Goal: Download file/media

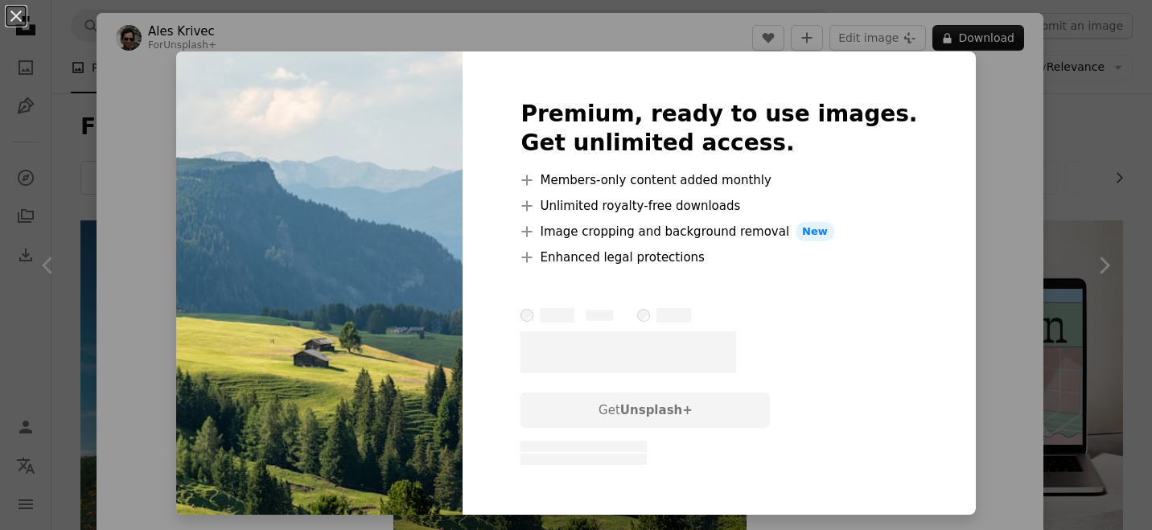
scroll to position [15591, 0]
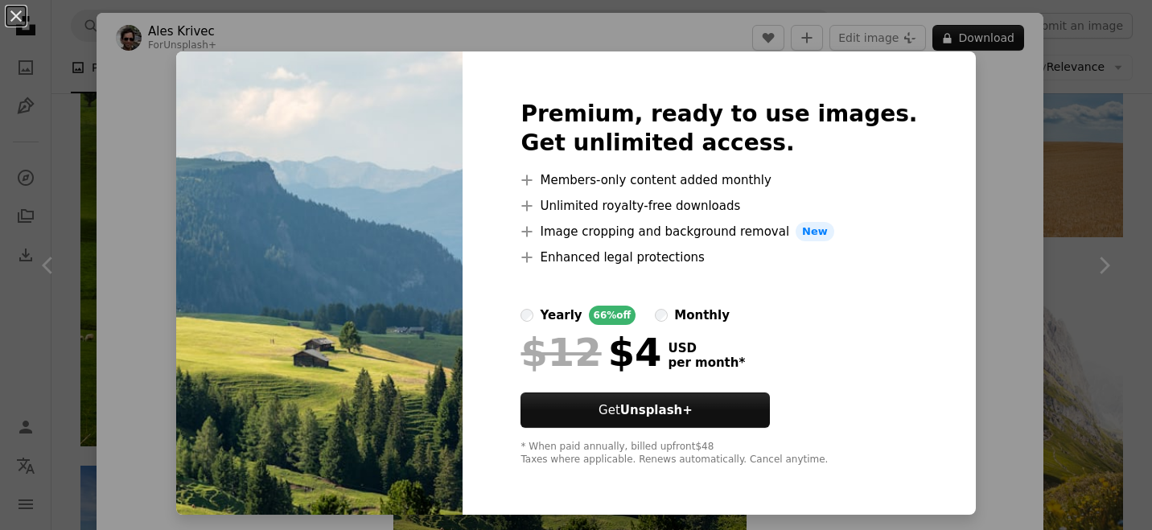
click at [1019, 168] on div "An X shape Premium, ready to use images. Get unlimited access. A plus sign Memb…" at bounding box center [576, 265] width 1152 height 530
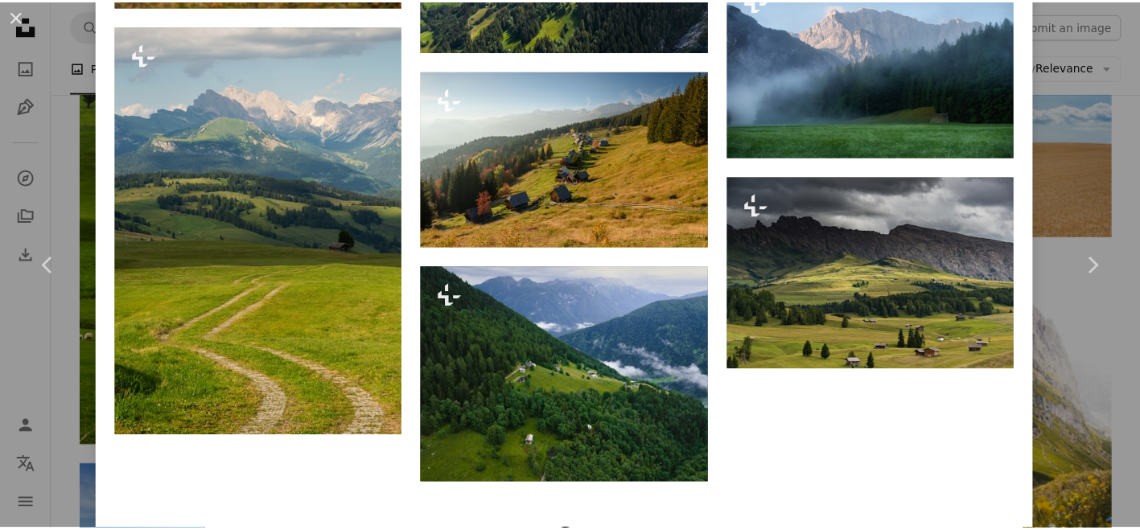
scroll to position [3054, 0]
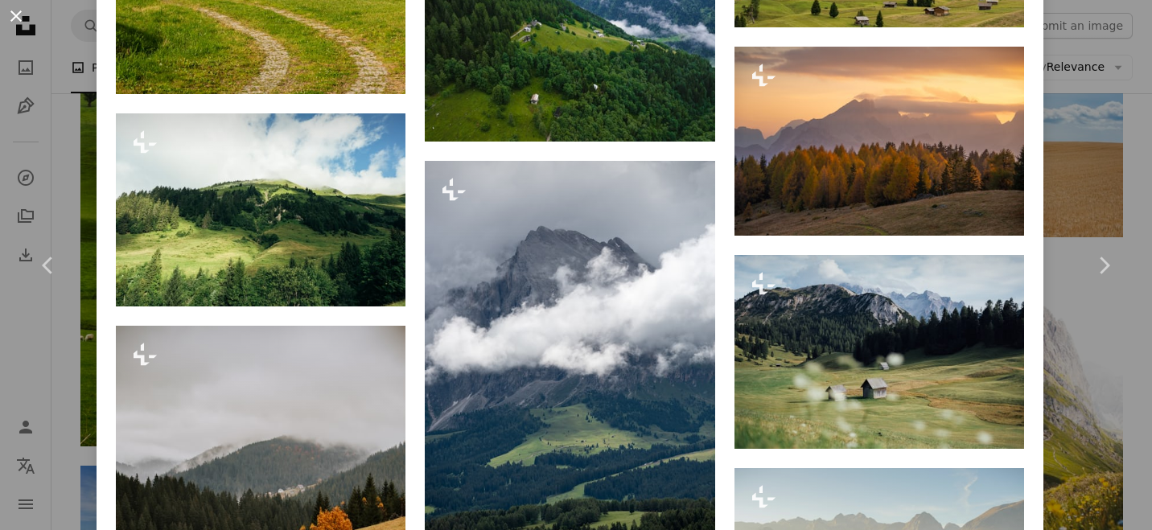
click at [15, 23] on button "An X shape" at bounding box center [15, 15] width 19 height 19
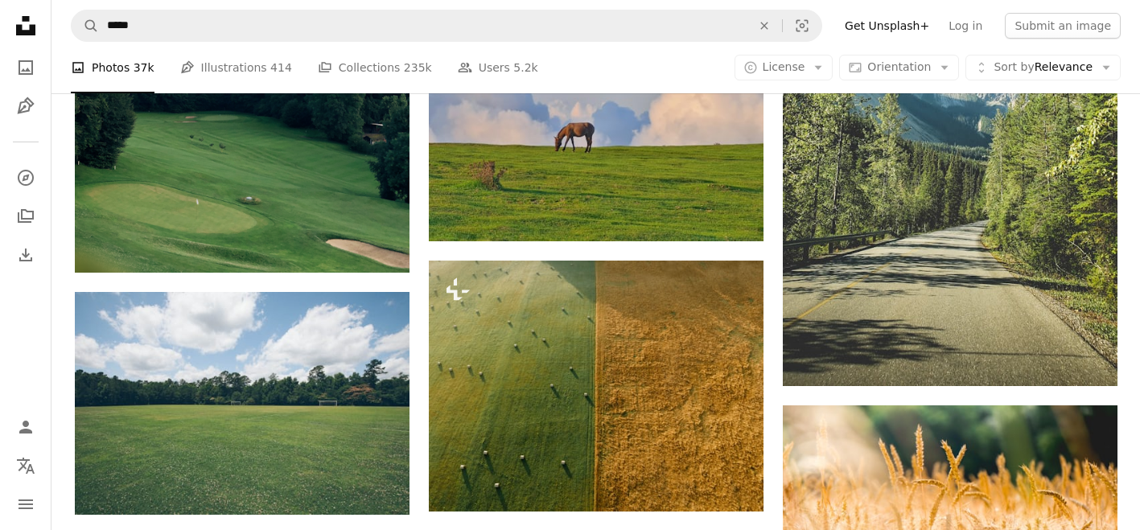
scroll to position [27285, 0]
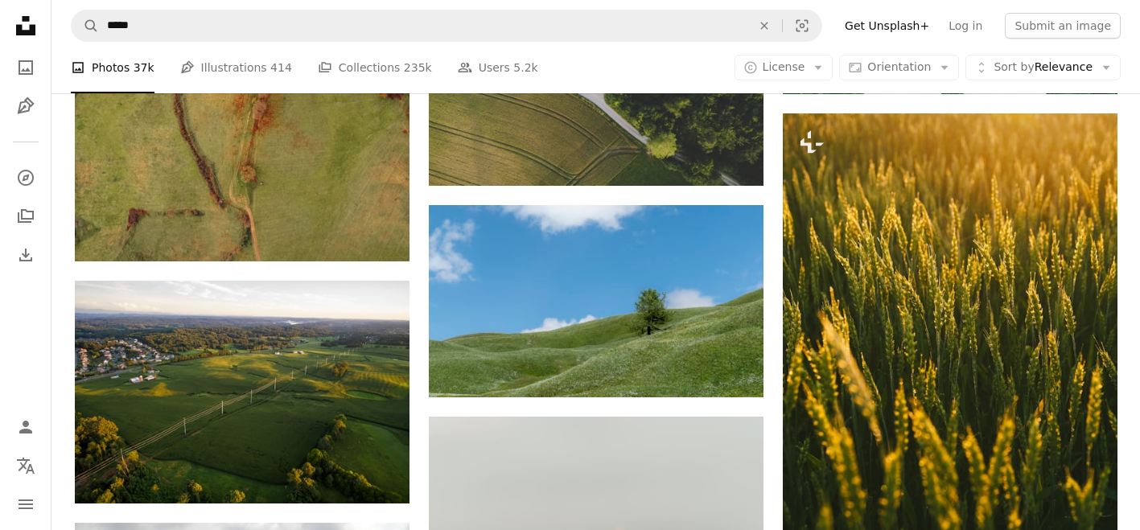
click at [33, 24] on icon at bounding box center [25, 25] width 19 height 19
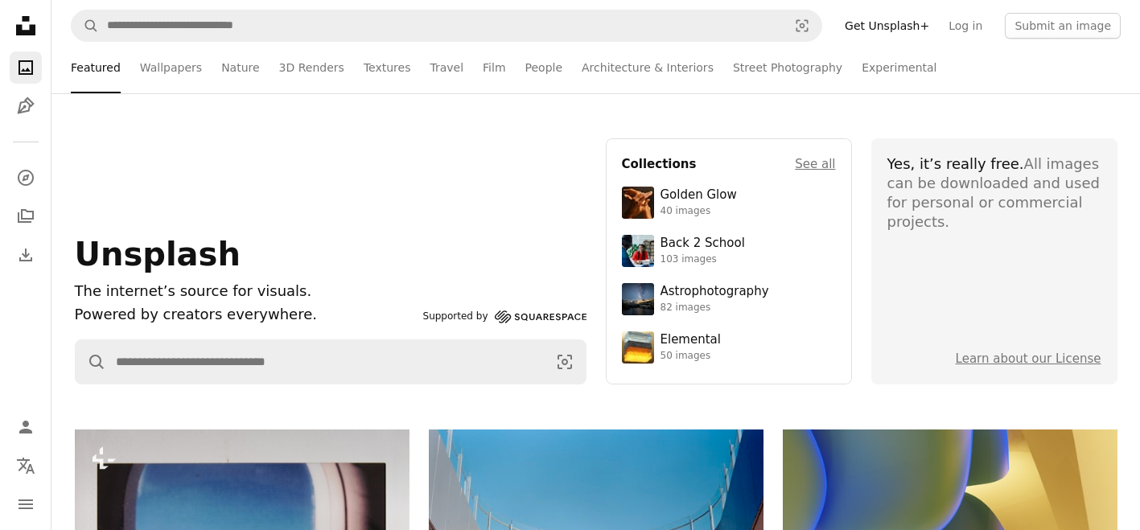
click at [28, 35] on icon at bounding box center [25, 25] width 19 height 19
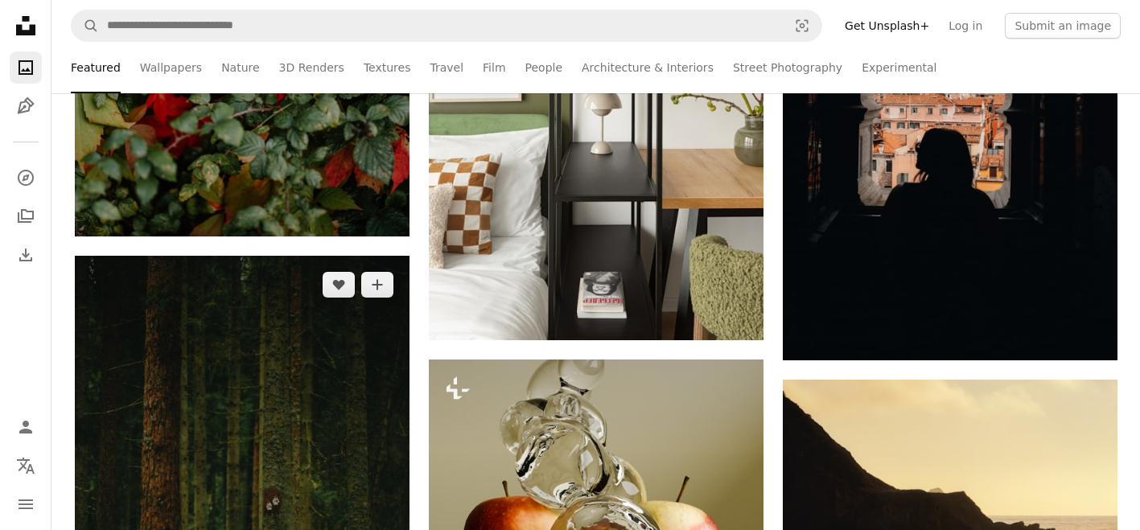
scroll to position [3136, 0]
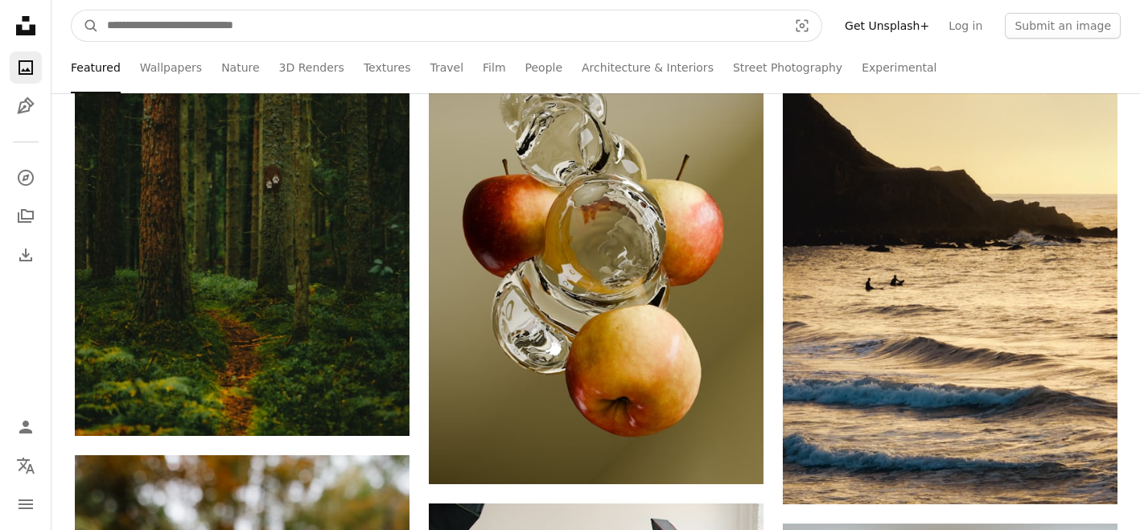
click at [323, 27] on input "Find visuals sitewide" at bounding box center [441, 25] width 684 height 31
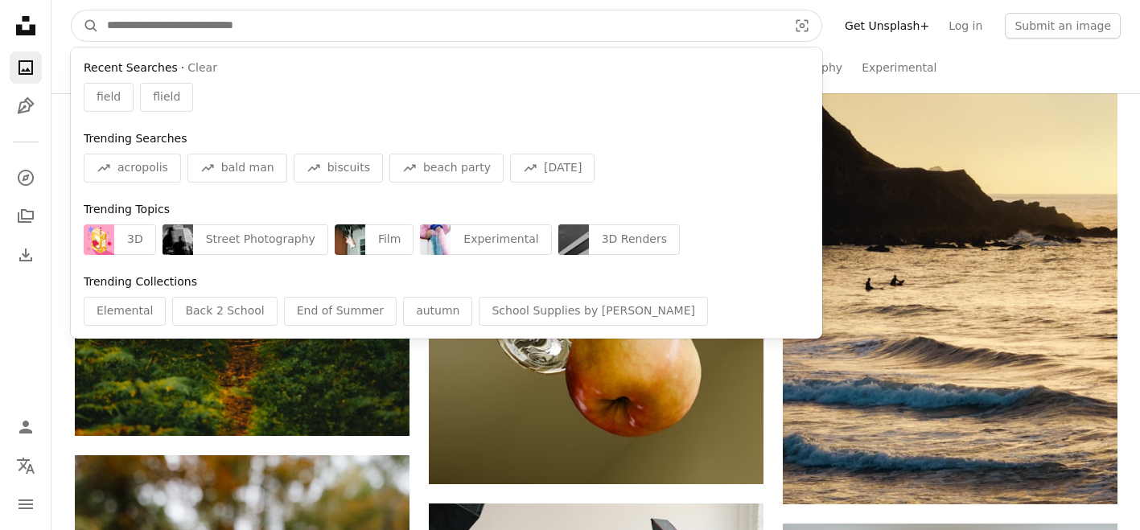
click at [321, 32] on input "Find visuals sitewide" at bounding box center [441, 25] width 684 height 31
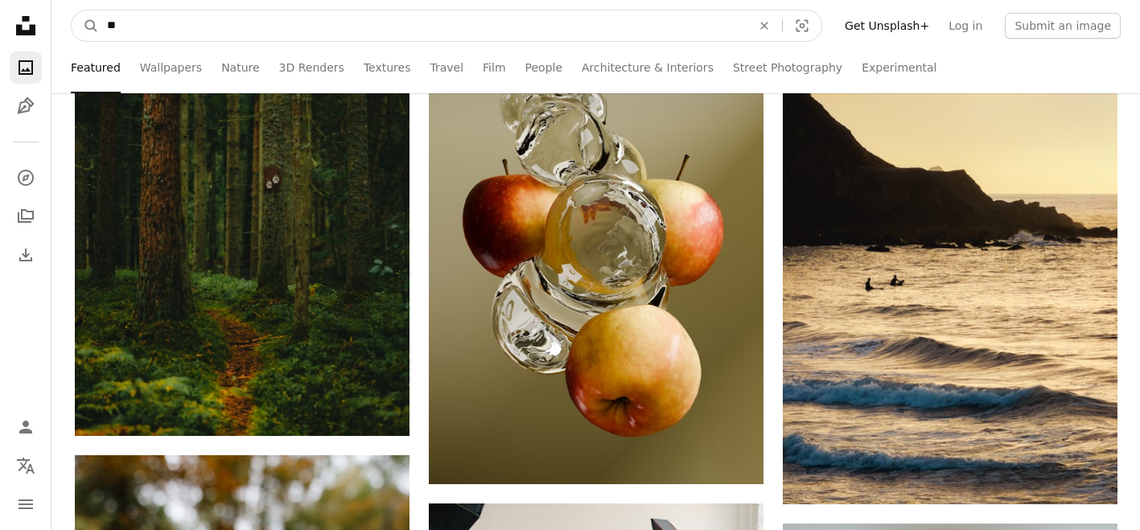
type input "*"
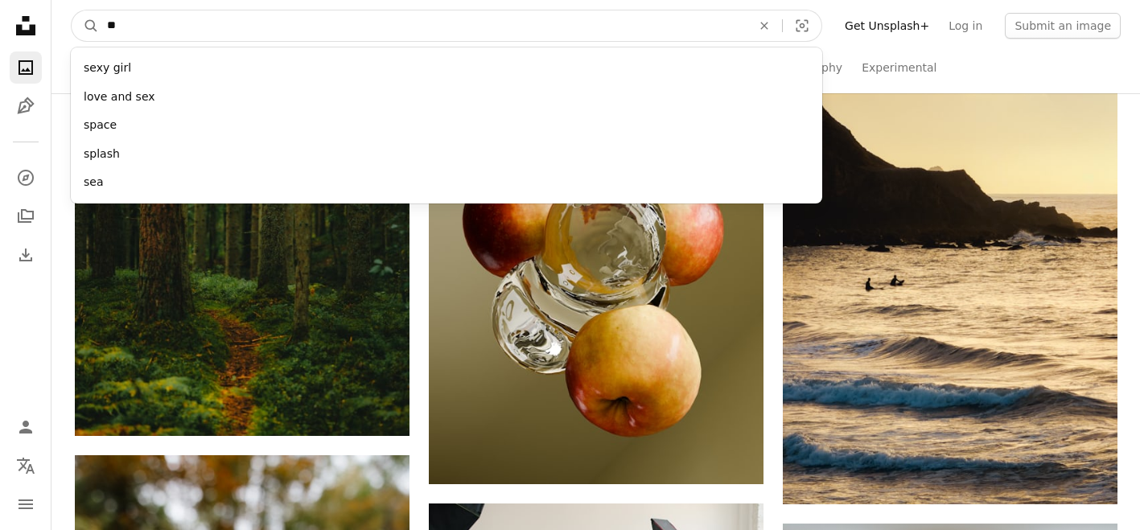
type input "***"
click button "A magnifying glass" at bounding box center [85, 25] width 27 height 31
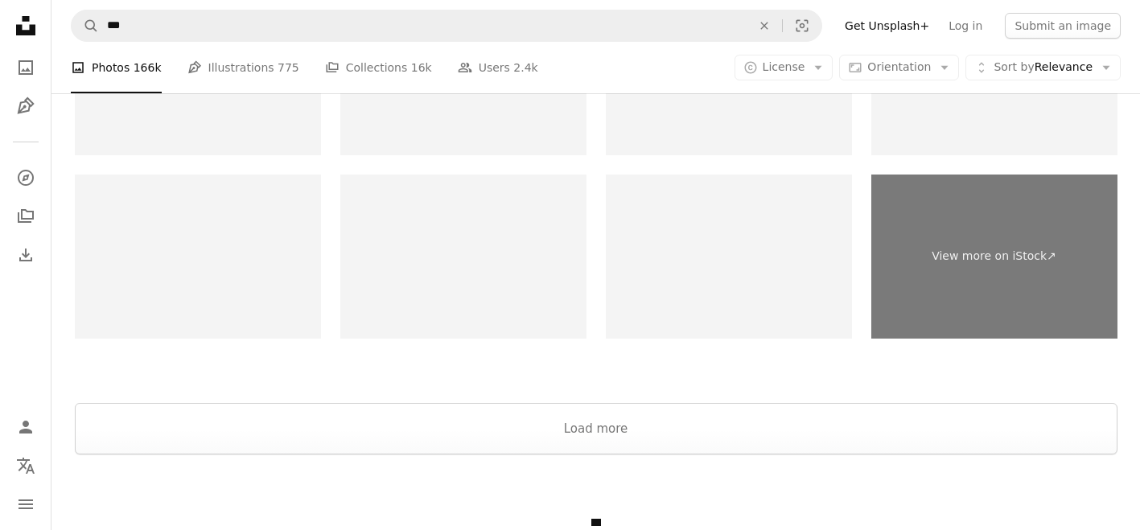
scroll to position [3244, 0]
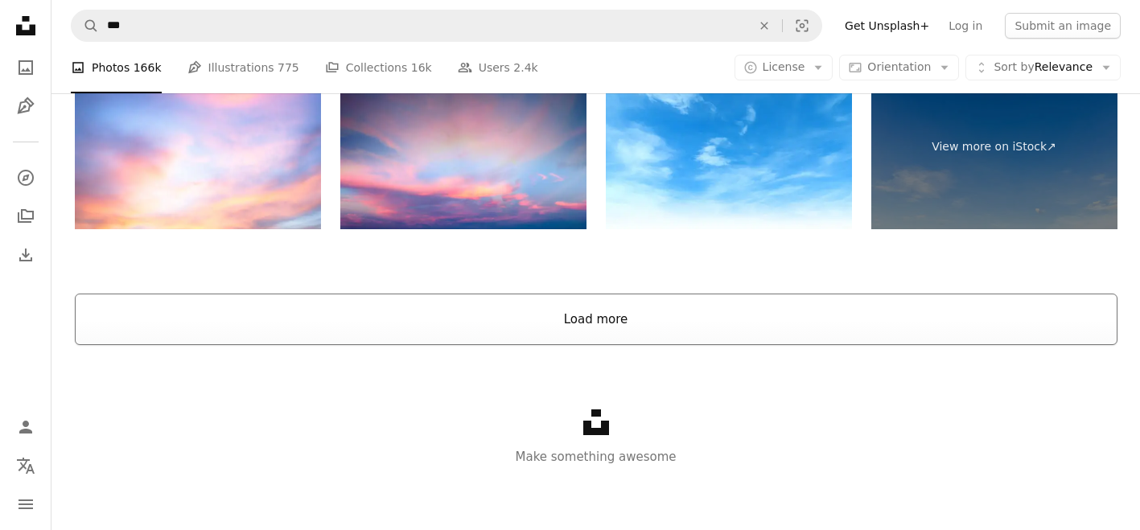
click at [561, 335] on button "Load more" at bounding box center [596, 319] width 1043 height 51
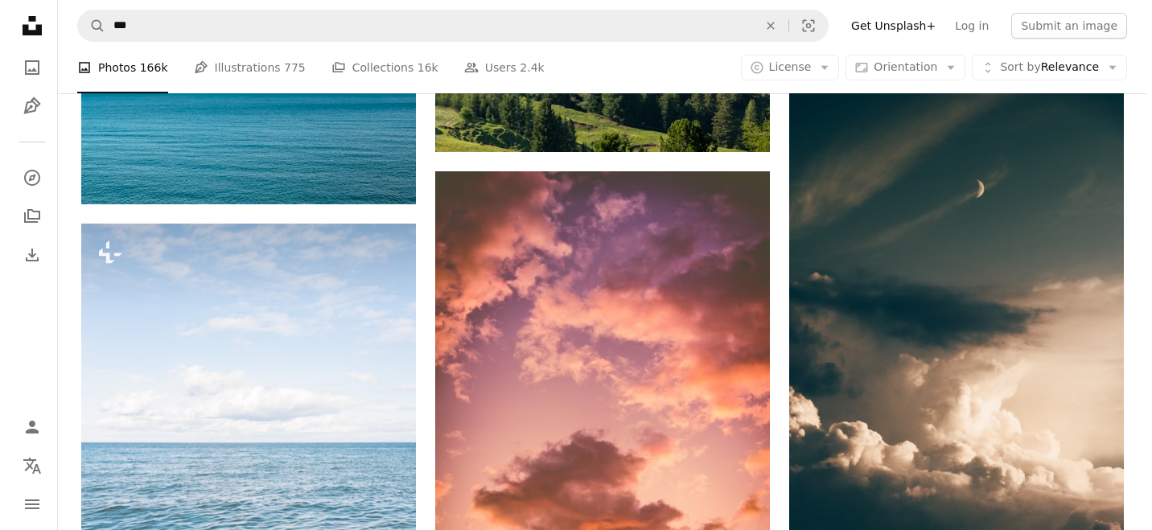
scroll to position [6248, 0]
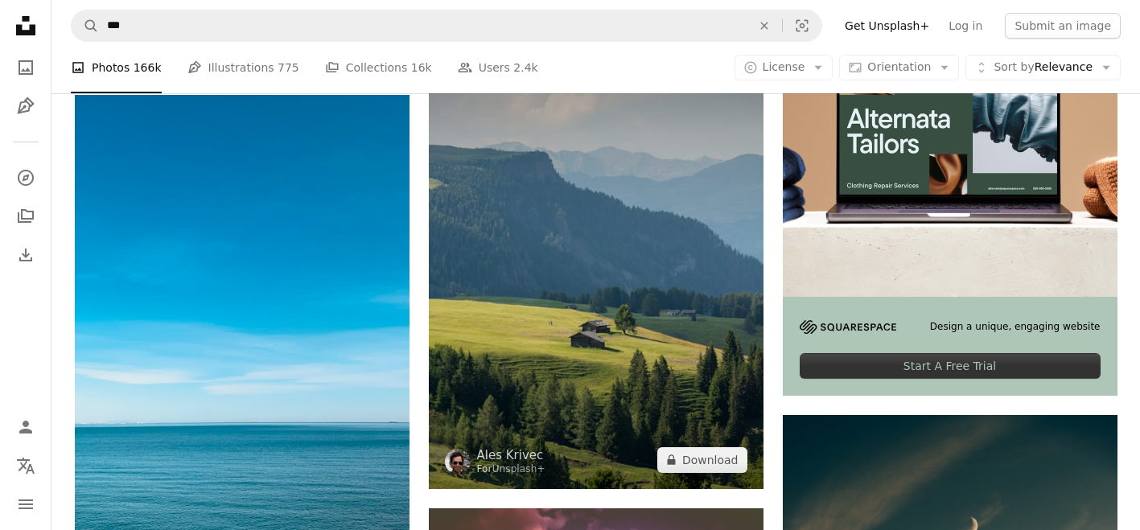
click at [495, 339] on img at bounding box center [596, 268] width 335 height 442
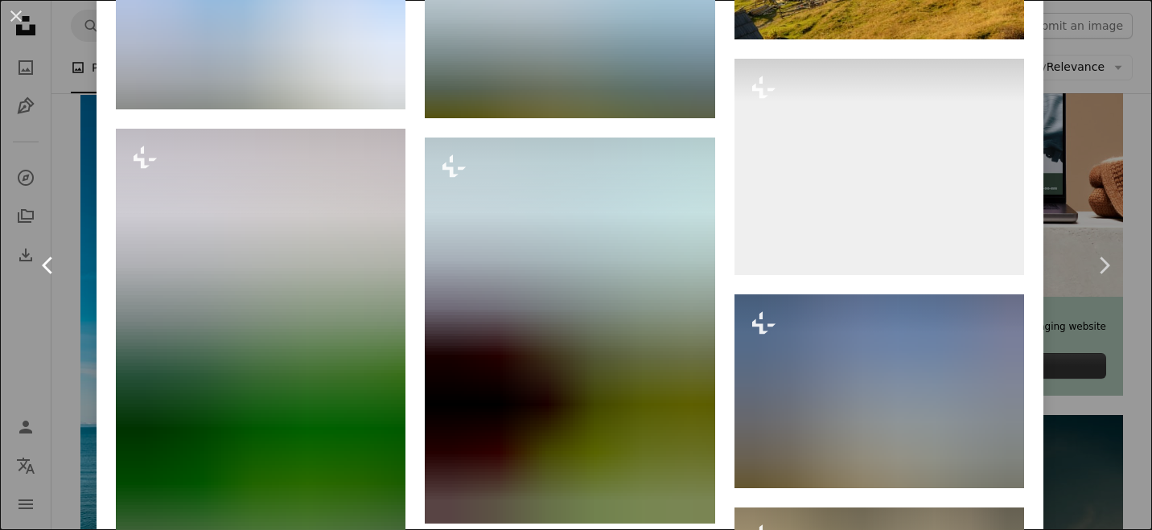
scroll to position [4052, 0]
